Goal: Task Accomplishment & Management: Manage account settings

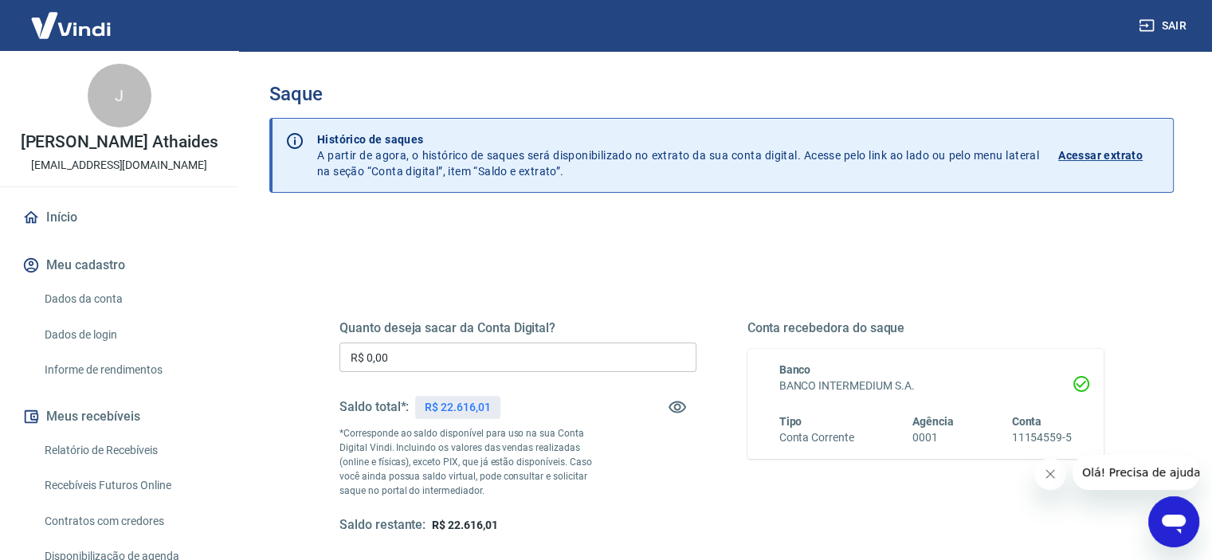
drag, startPoint x: 249, startPoint y: 354, endPoint x: 201, endPoint y: 349, distance: 48.1
click at [210, 350] on div "Sair J [PERSON_NAME] [EMAIL_ADDRESS][DOMAIN_NAME] Início Meu cadastro Dados da …" at bounding box center [606, 280] width 1212 height 560
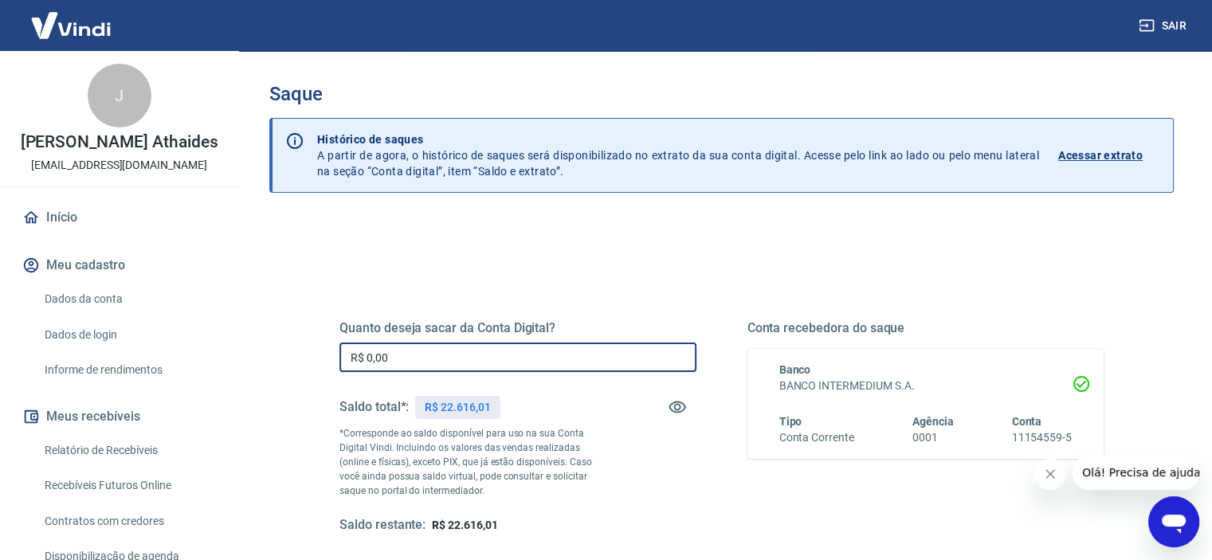
paste input "19.998,46"
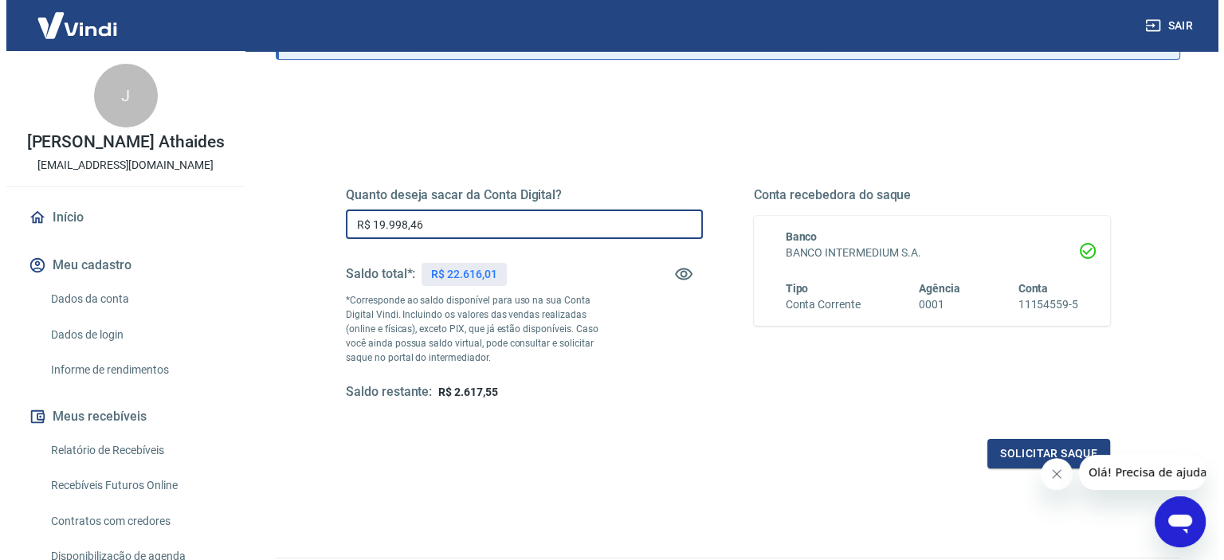
scroll to position [226, 0]
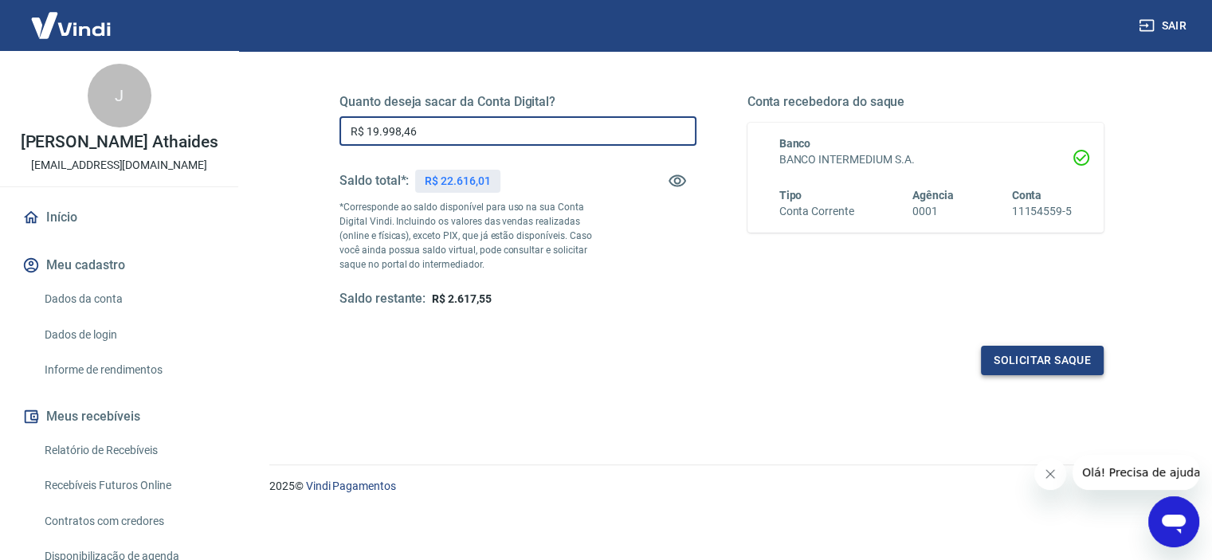
type input "R$ 19.998,46"
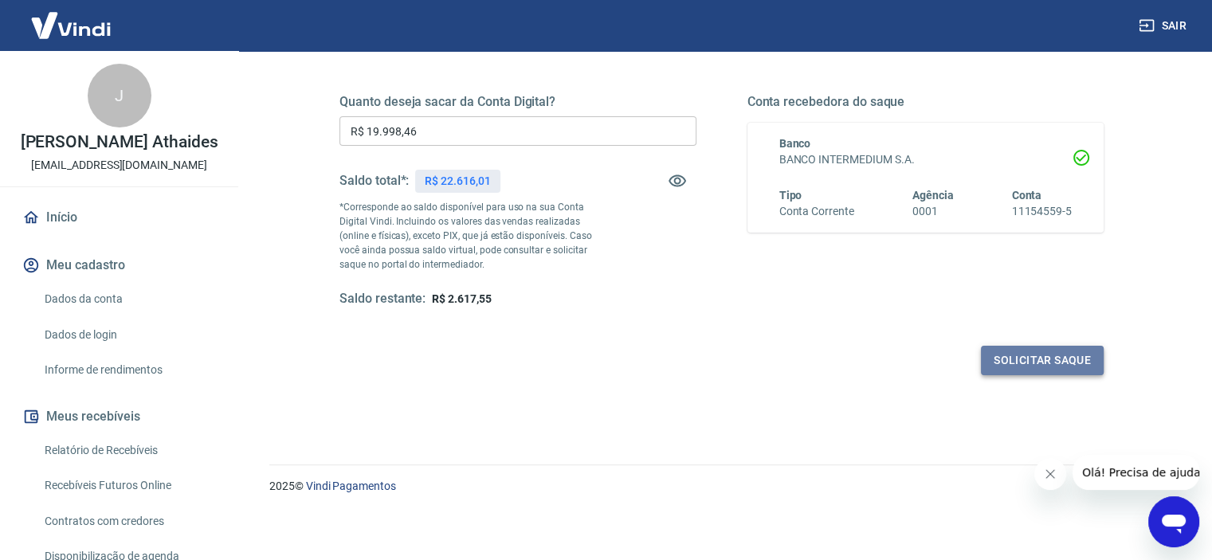
click at [1052, 353] on button "Solicitar saque" at bounding box center [1042, 360] width 123 height 29
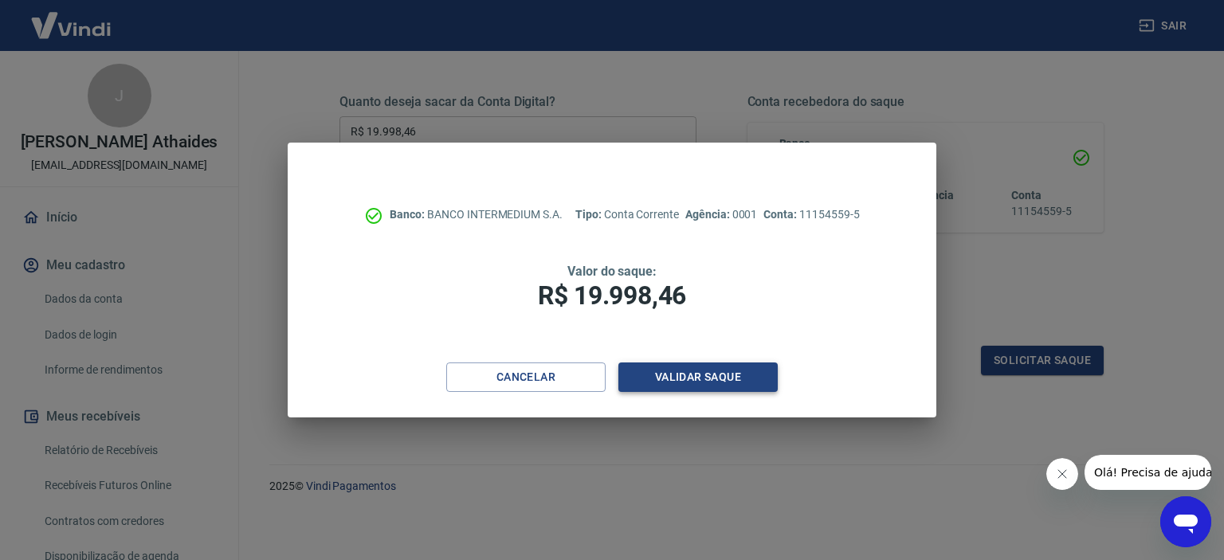
click at [703, 377] on button "Validar saque" at bounding box center [698, 377] width 159 height 29
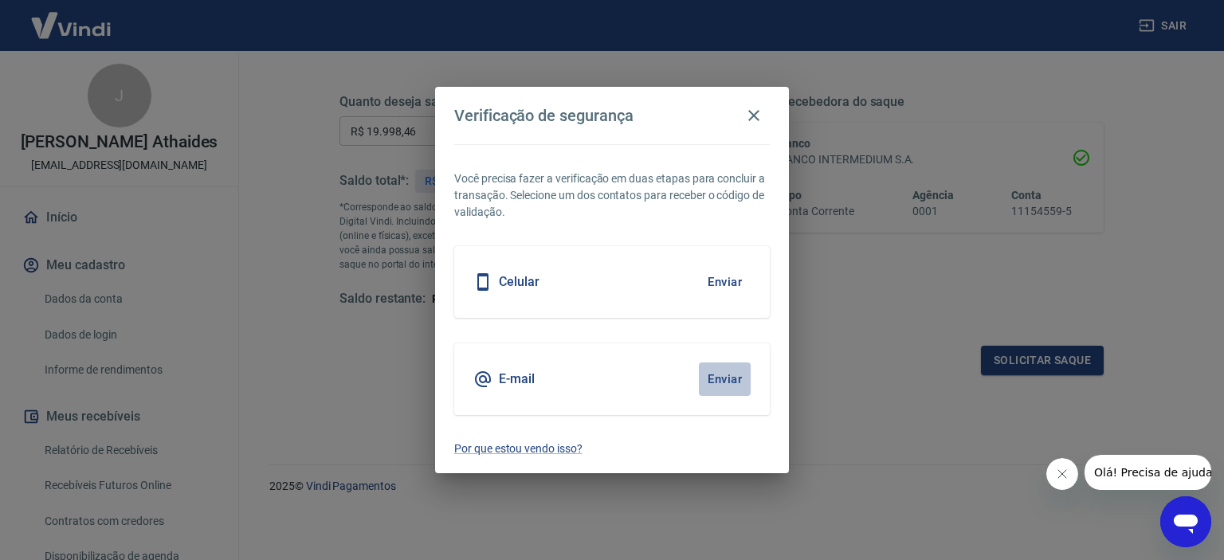
click at [718, 379] on button "Enviar" at bounding box center [725, 379] width 52 height 33
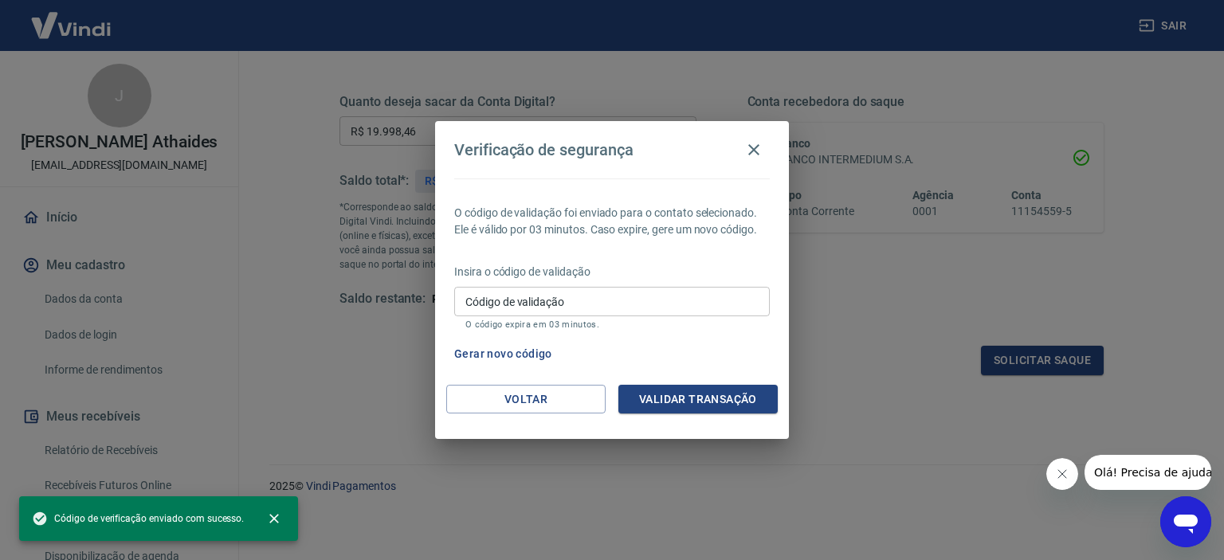
click at [574, 306] on input "Código de validação" at bounding box center [612, 301] width 316 height 29
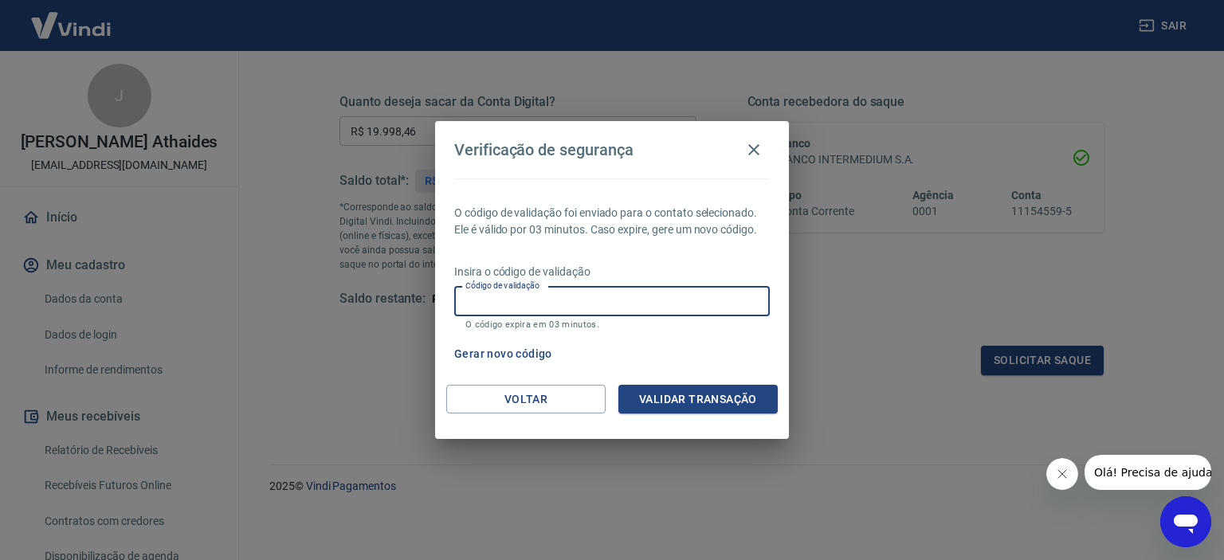
paste input "516963"
type input "516963"
click at [733, 407] on button "Validar transação" at bounding box center [698, 399] width 159 height 29
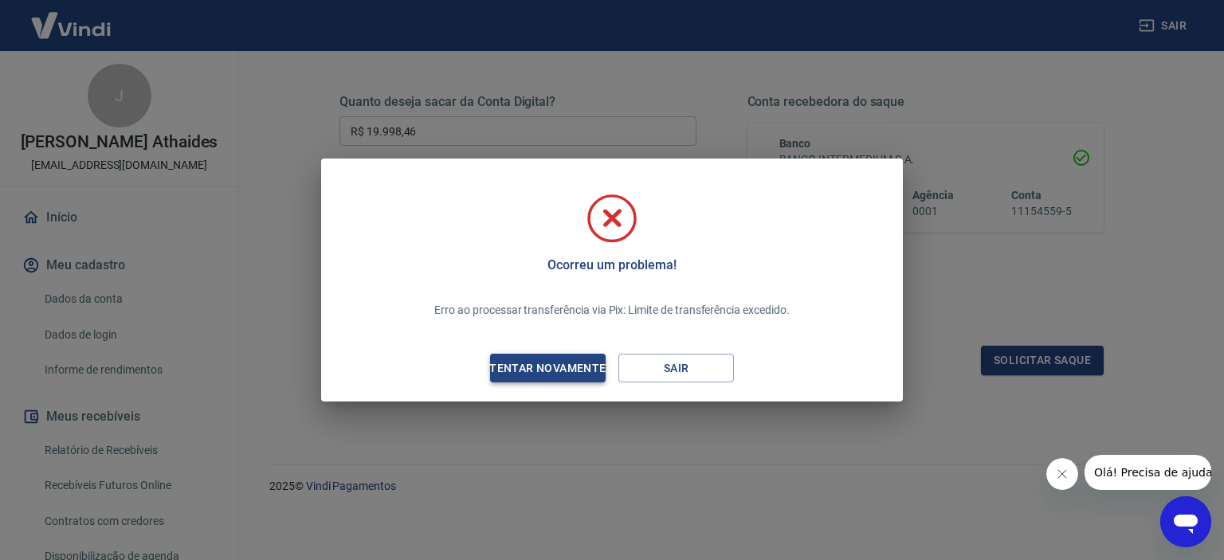
click at [578, 367] on div "Tentar novamente" at bounding box center [547, 369] width 155 height 20
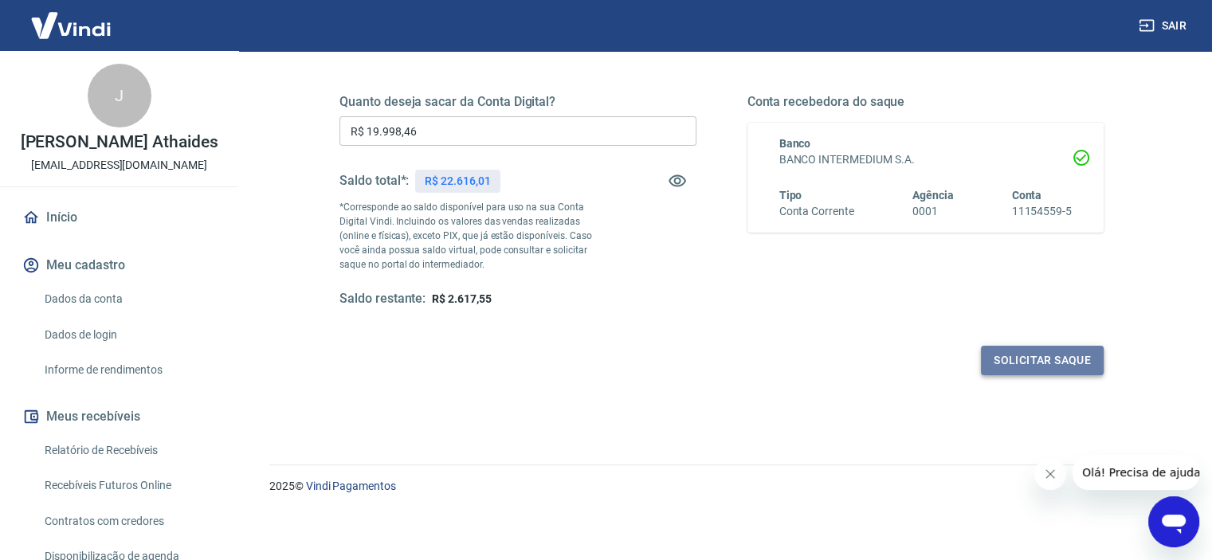
click at [1054, 355] on button "Solicitar saque" at bounding box center [1042, 360] width 123 height 29
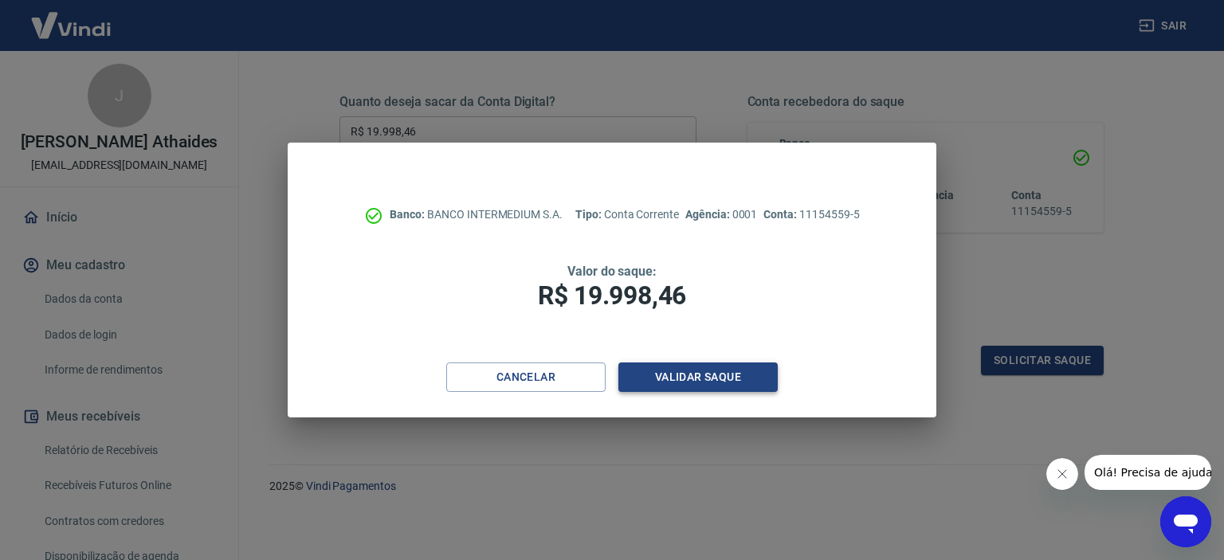
click at [721, 366] on button "Validar saque" at bounding box center [698, 377] width 159 height 29
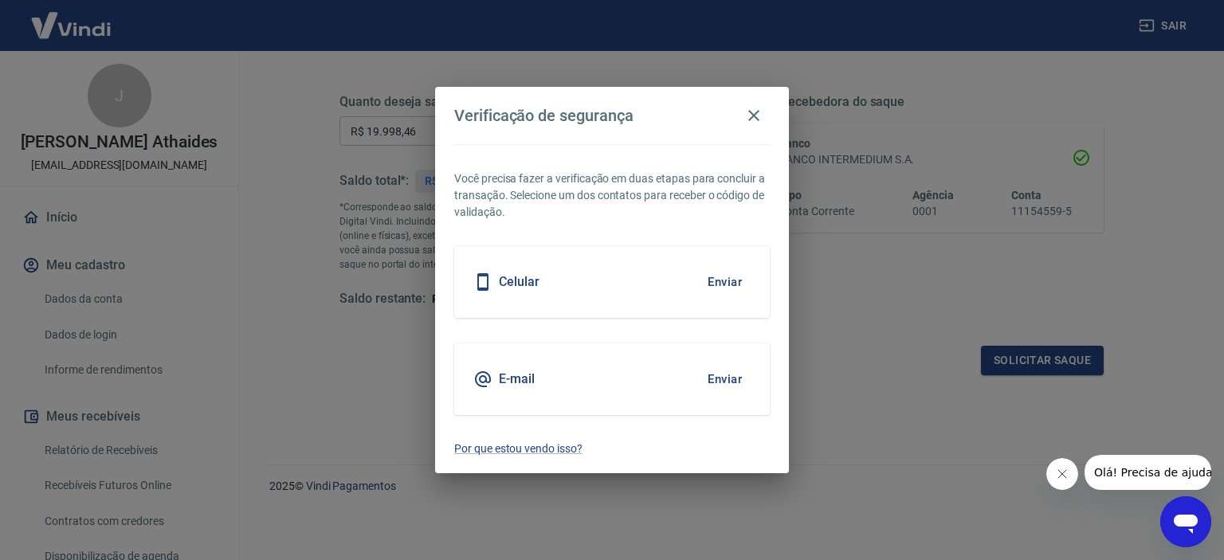
click at [725, 379] on button "Enviar" at bounding box center [725, 379] width 52 height 33
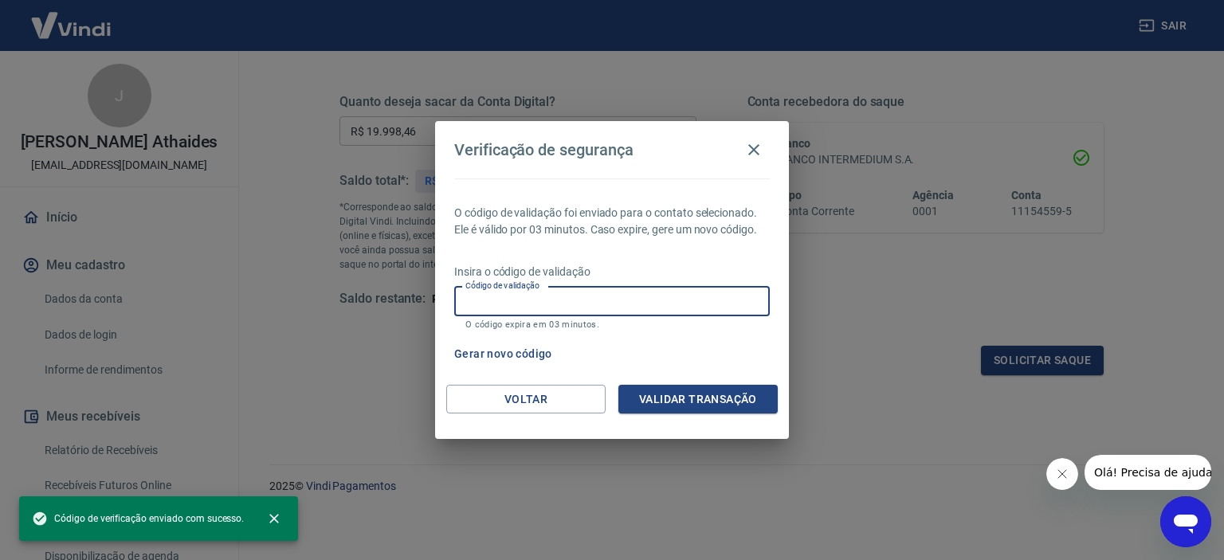
click at [504, 295] on input "Código de validação" at bounding box center [612, 301] width 316 height 29
paste input "196018"
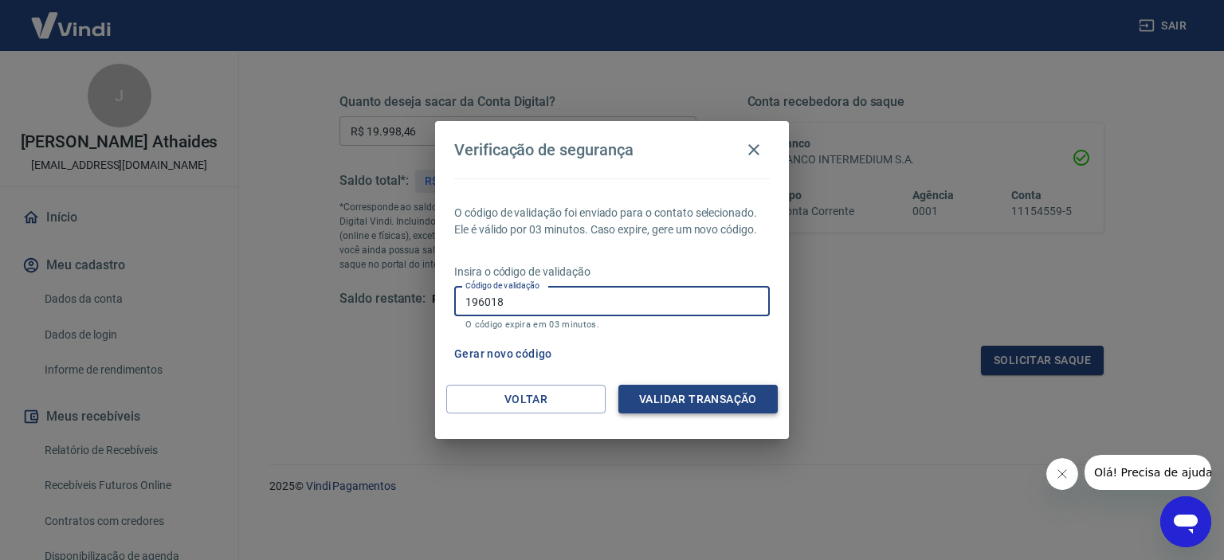
type input "196018"
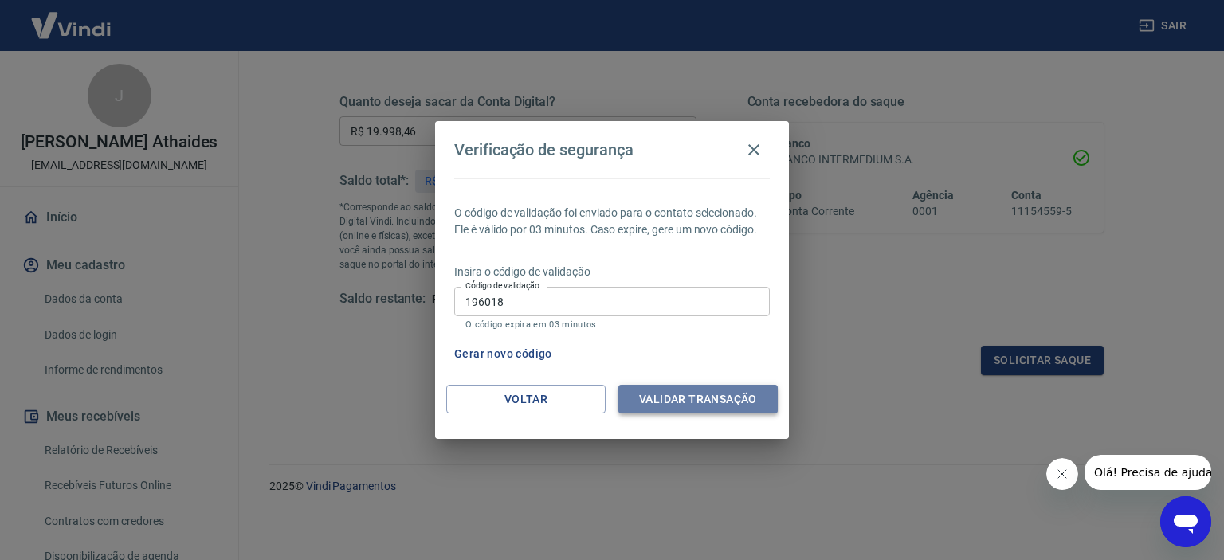
click at [740, 395] on button "Validar transação" at bounding box center [698, 399] width 159 height 29
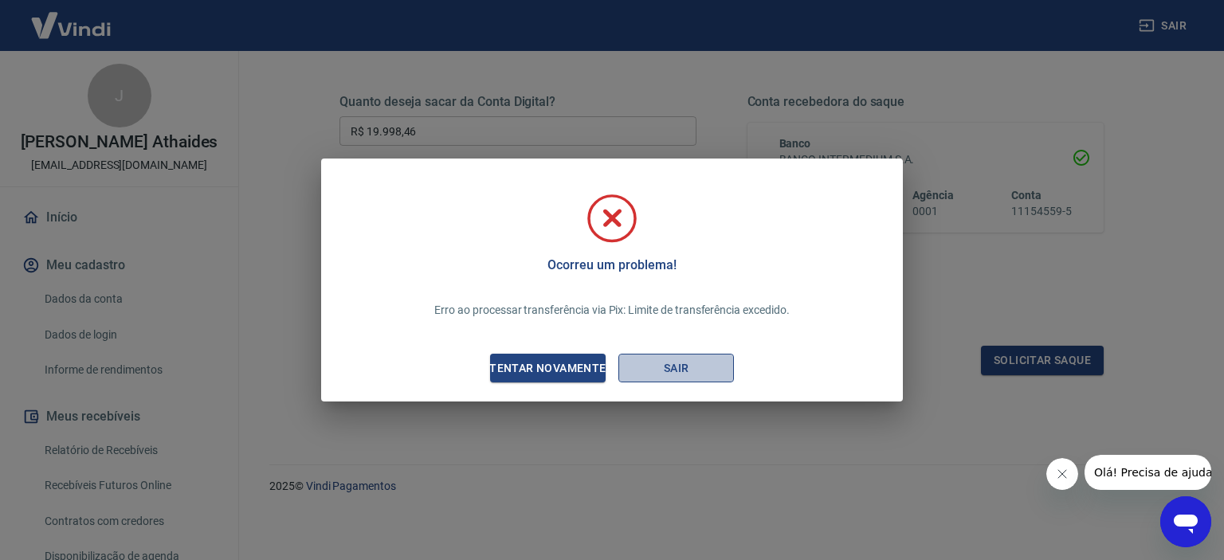
click at [691, 367] on button "Sair" at bounding box center [677, 368] width 116 height 29
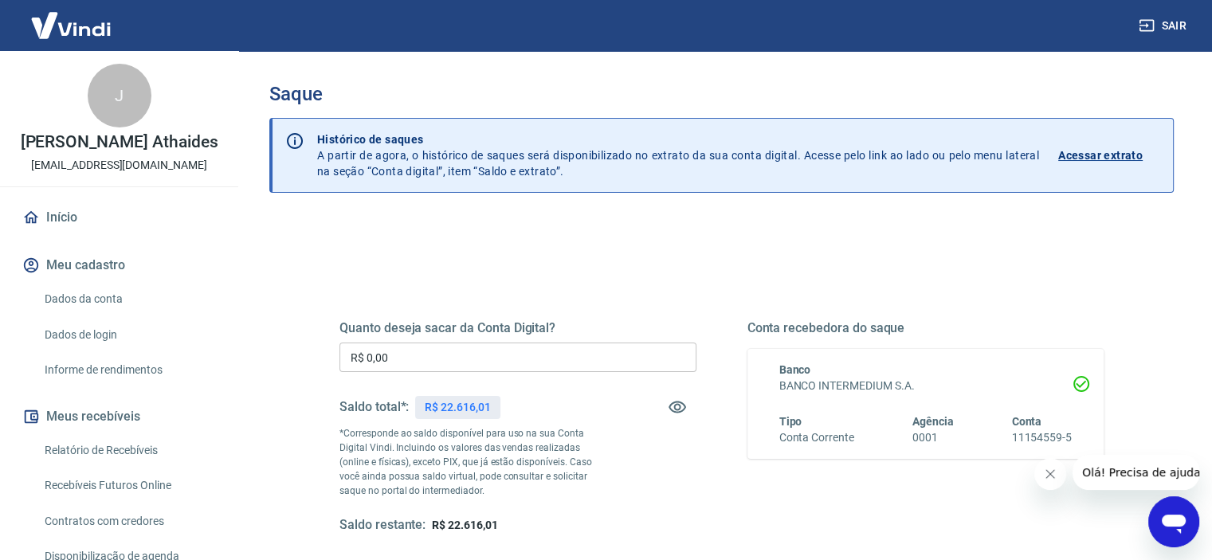
click at [544, 352] on input "R$ 0,00" at bounding box center [518, 357] width 357 height 29
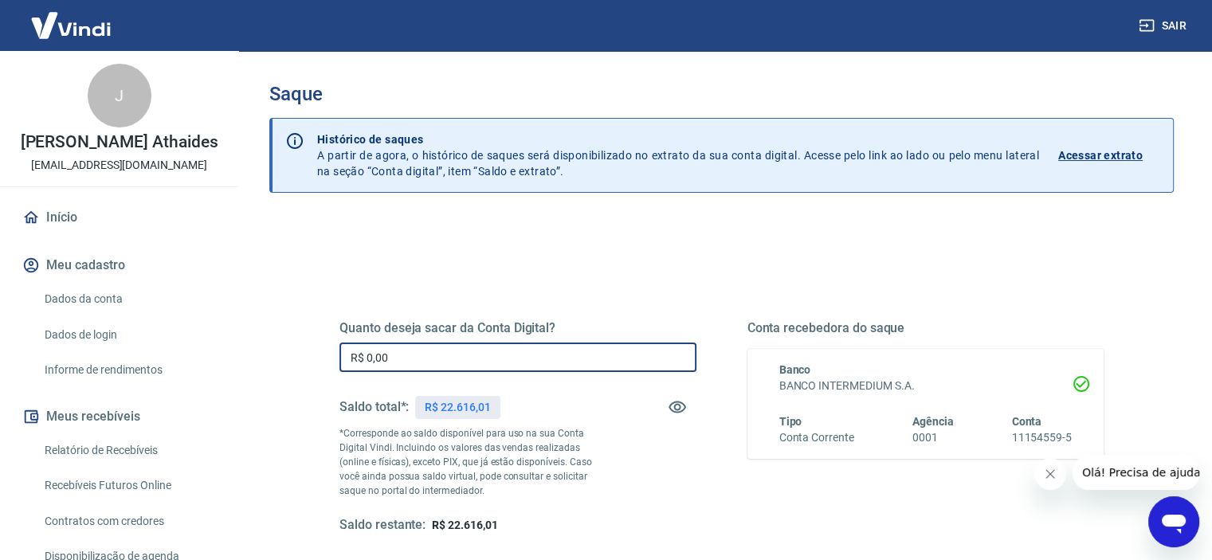
paste input "text"
drag, startPoint x: 334, startPoint y: 353, endPoint x: 147, endPoint y: 352, distance: 186.5
click at [149, 353] on div "Sair J [PERSON_NAME] [EMAIL_ADDRESS][DOMAIN_NAME] Início Meu cadastro Dados da …" at bounding box center [606, 280] width 1212 height 560
paste input "10.210,96"
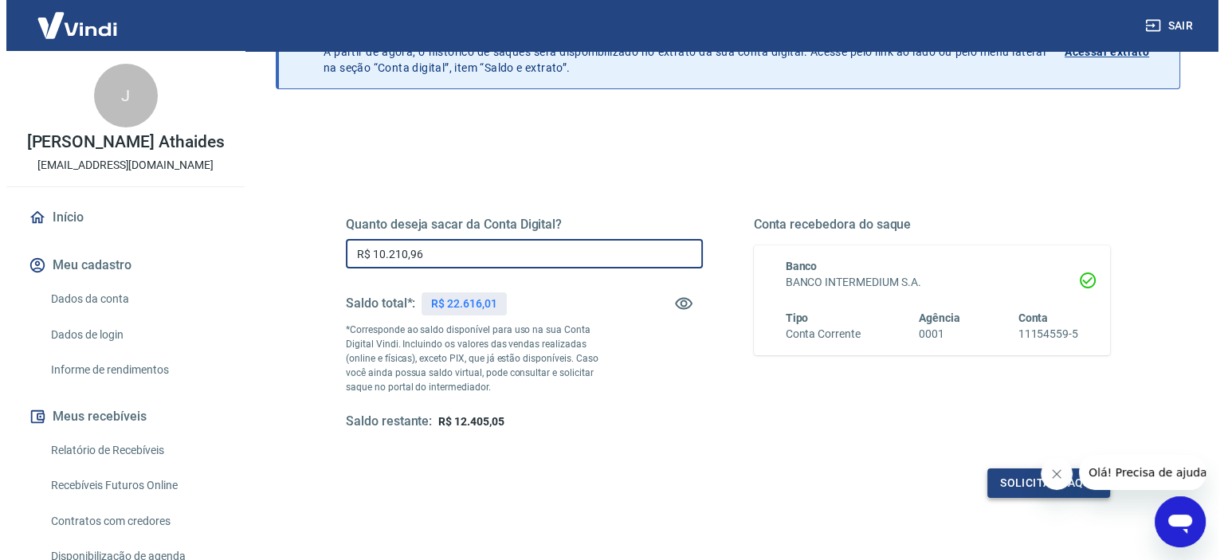
scroll to position [226, 0]
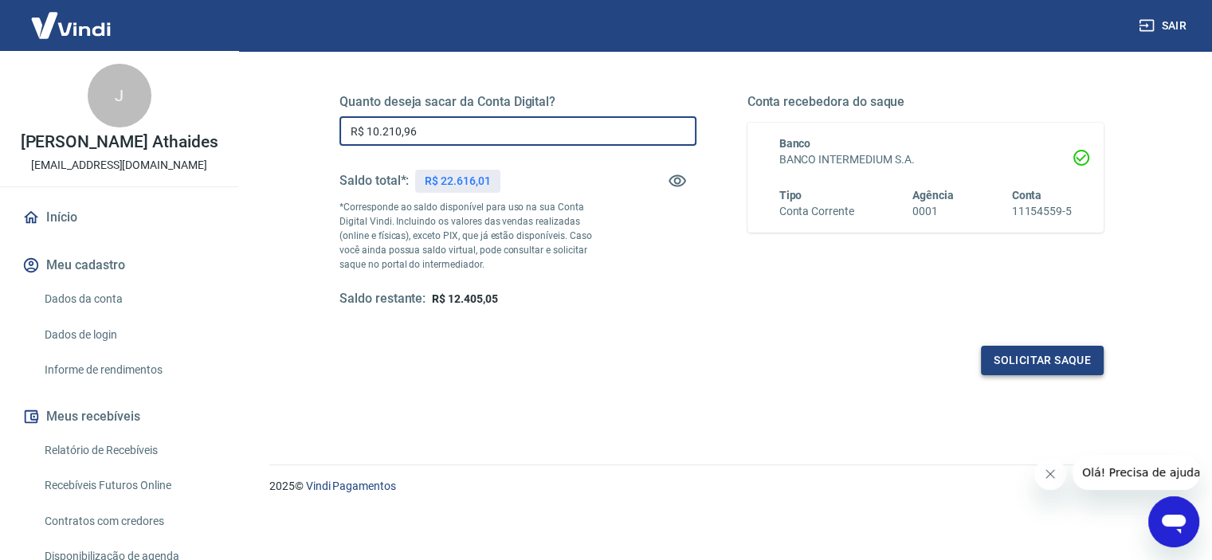
type input "R$ 10.210,96"
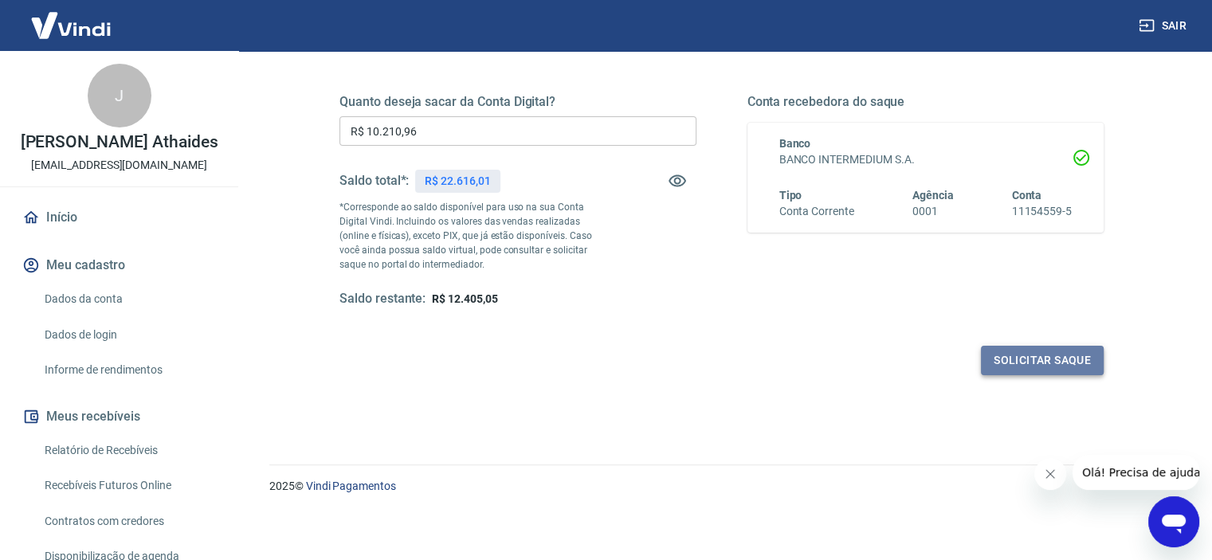
click at [1068, 365] on button "Solicitar saque" at bounding box center [1042, 360] width 123 height 29
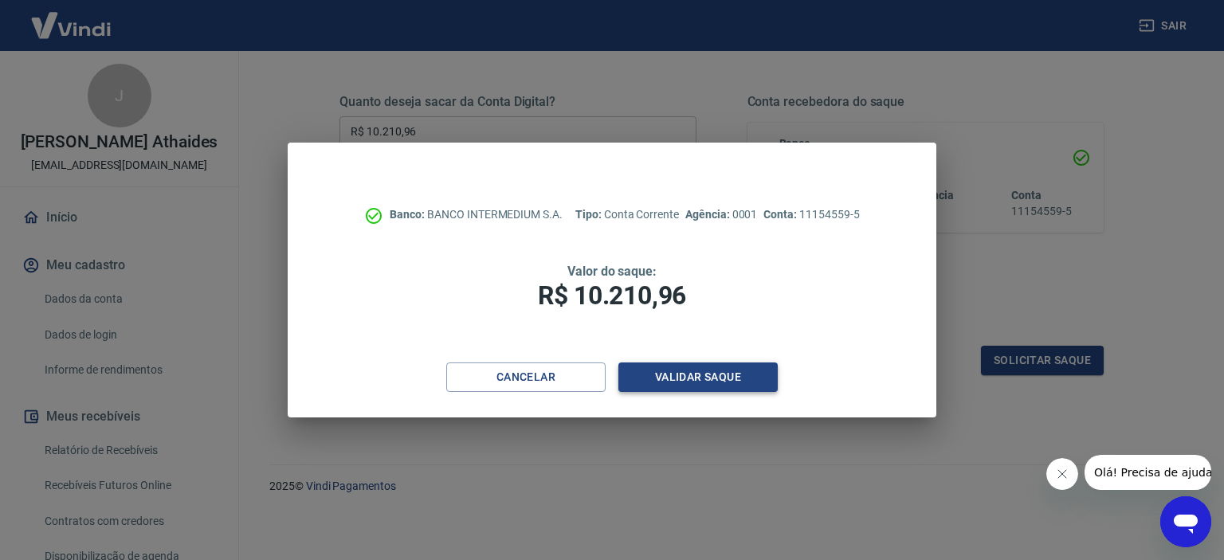
click at [716, 382] on button "Validar saque" at bounding box center [698, 377] width 159 height 29
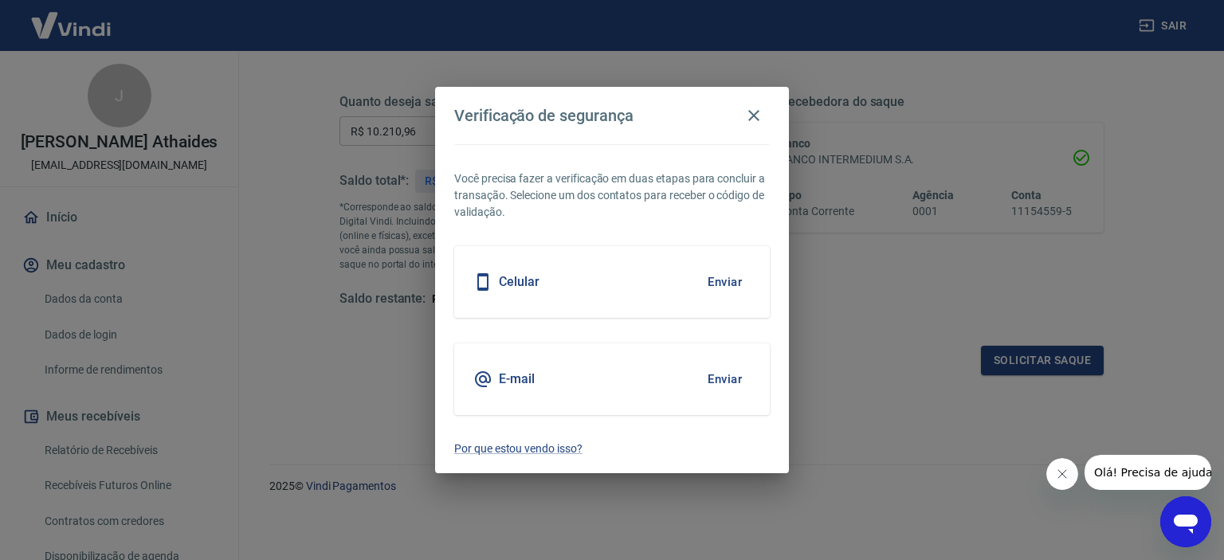
click at [733, 381] on button "Enviar" at bounding box center [725, 379] width 52 height 33
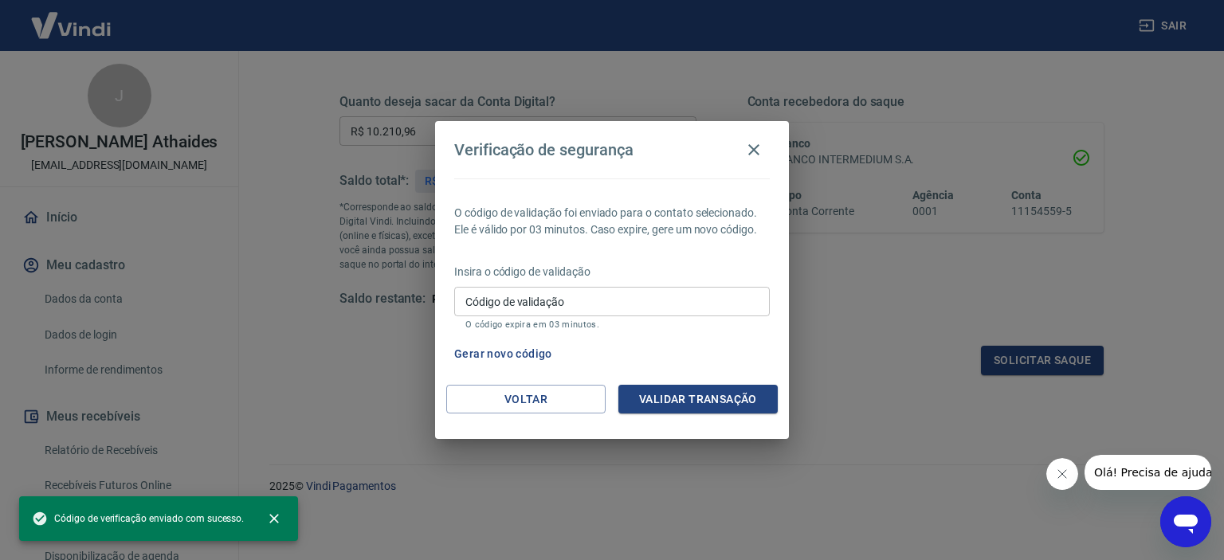
drag, startPoint x: 490, startPoint y: 296, endPoint x: 514, endPoint y: 312, distance: 29.2
click at [490, 297] on div "Código de validação Código de validação O código expira em 03 minutos." at bounding box center [612, 308] width 316 height 43
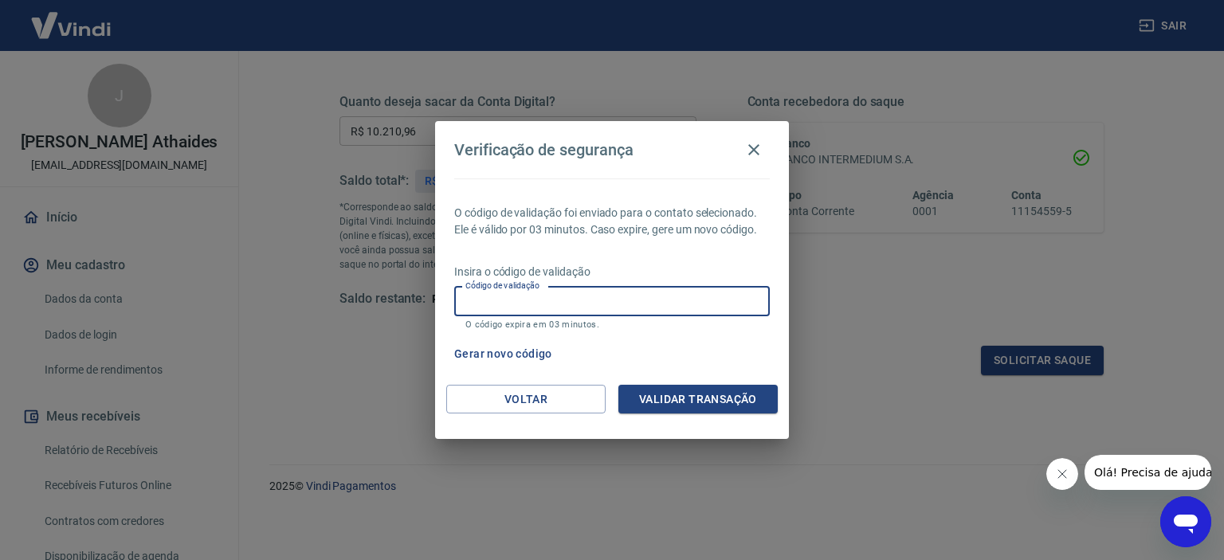
paste input "352674"
type input "352674"
click at [696, 396] on button "Validar transação" at bounding box center [698, 399] width 159 height 29
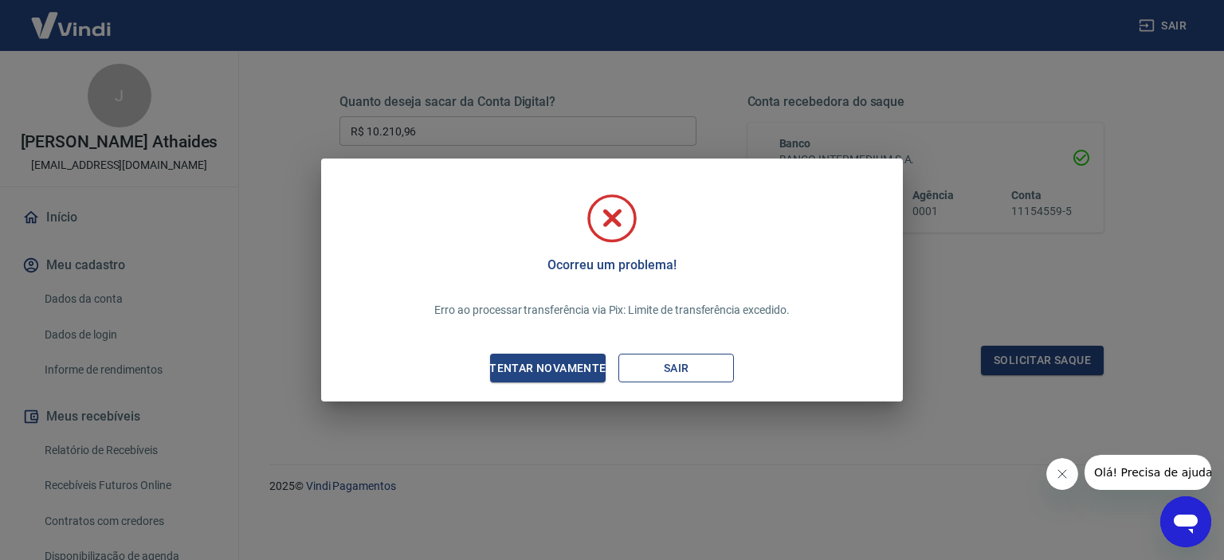
click at [673, 362] on button "Sair" at bounding box center [677, 368] width 116 height 29
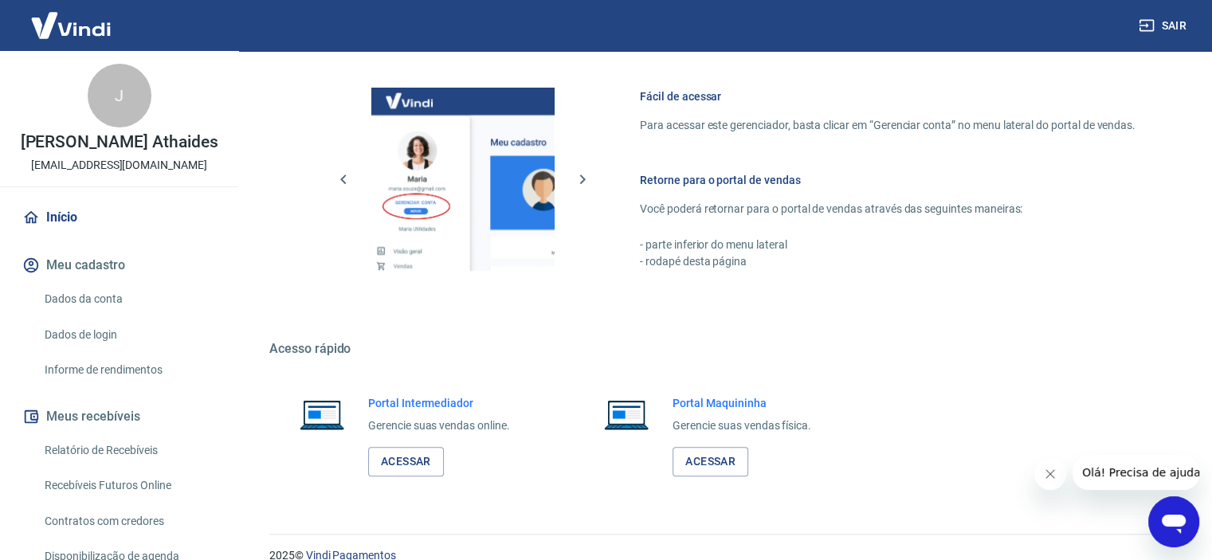
scroll to position [698, 0]
